Goal: Task Accomplishment & Management: Complete application form

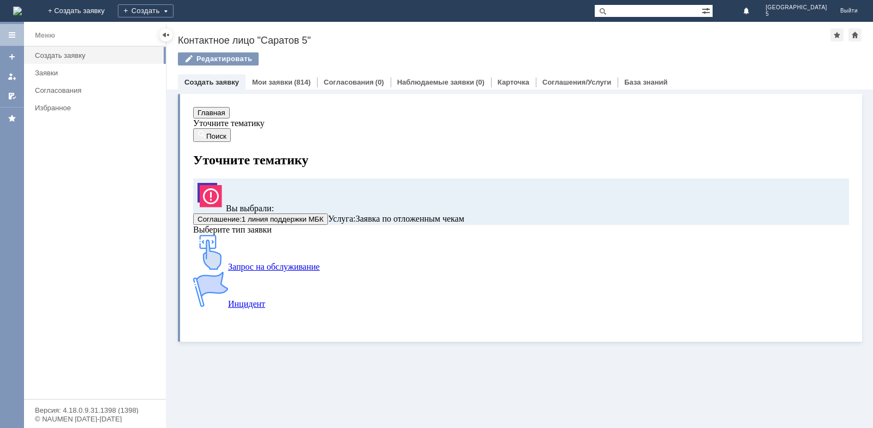
click at [228, 270] on img at bounding box center [210, 252] width 35 height 35
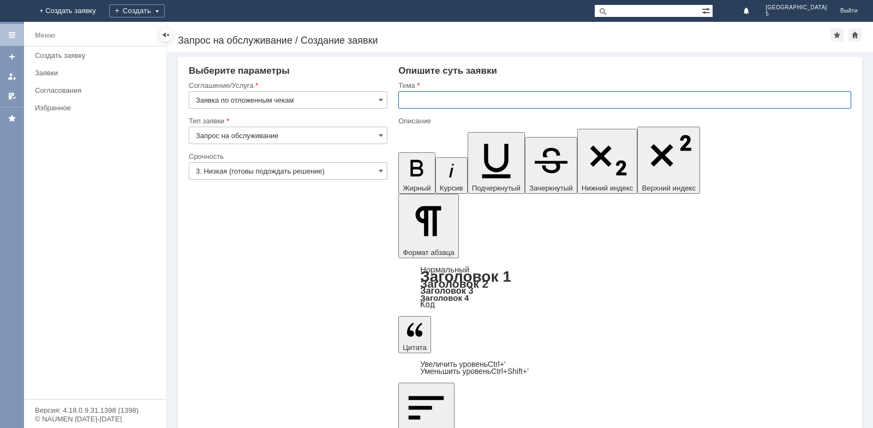
click at [438, 97] on input "text" at bounding box center [624, 99] width 453 height 17
type input "Отложенные чеки МБК Саратов 5"
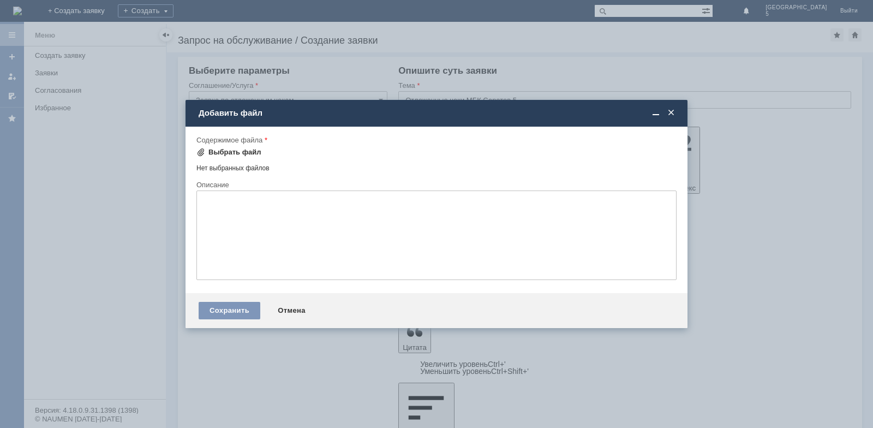
click at [247, 152] on div "Выбрать файл" at bounding box center [234, 152] width 53 height 9
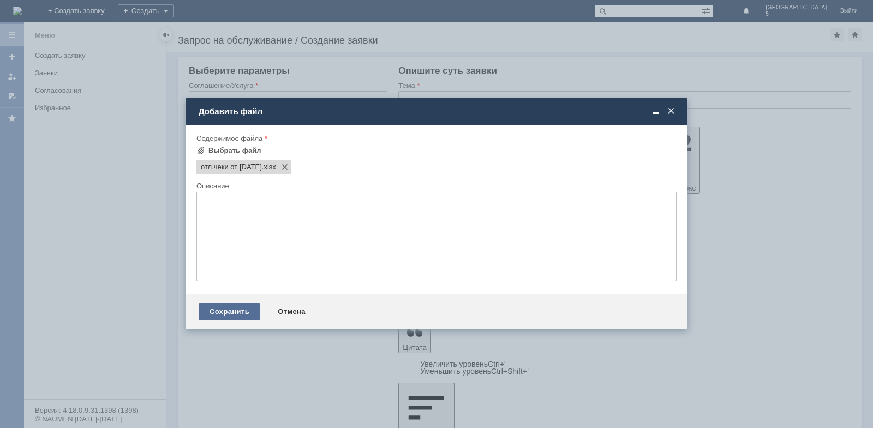
click at [240, 315] on div "Сохранить" at bounding box center [230, 311] width 62 height 17
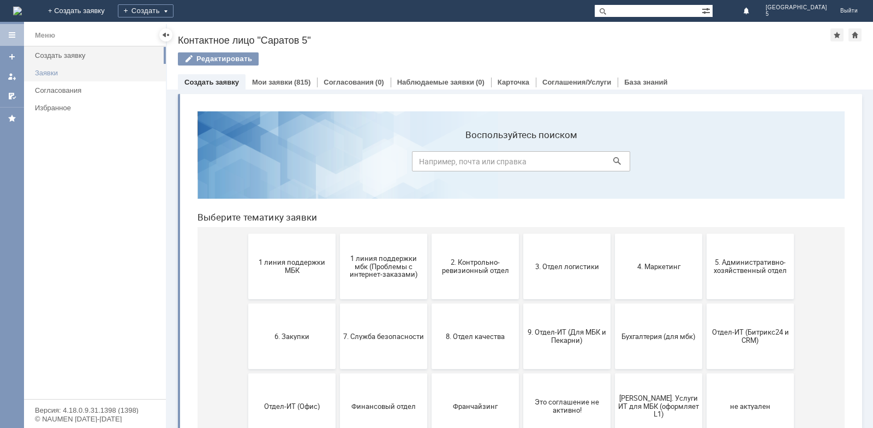
click at [54, 72] on div "Заявки" at bounding box center [97, 73] width 124 height 8
